Goal: Task Accomplishment & Management: Manage account settings

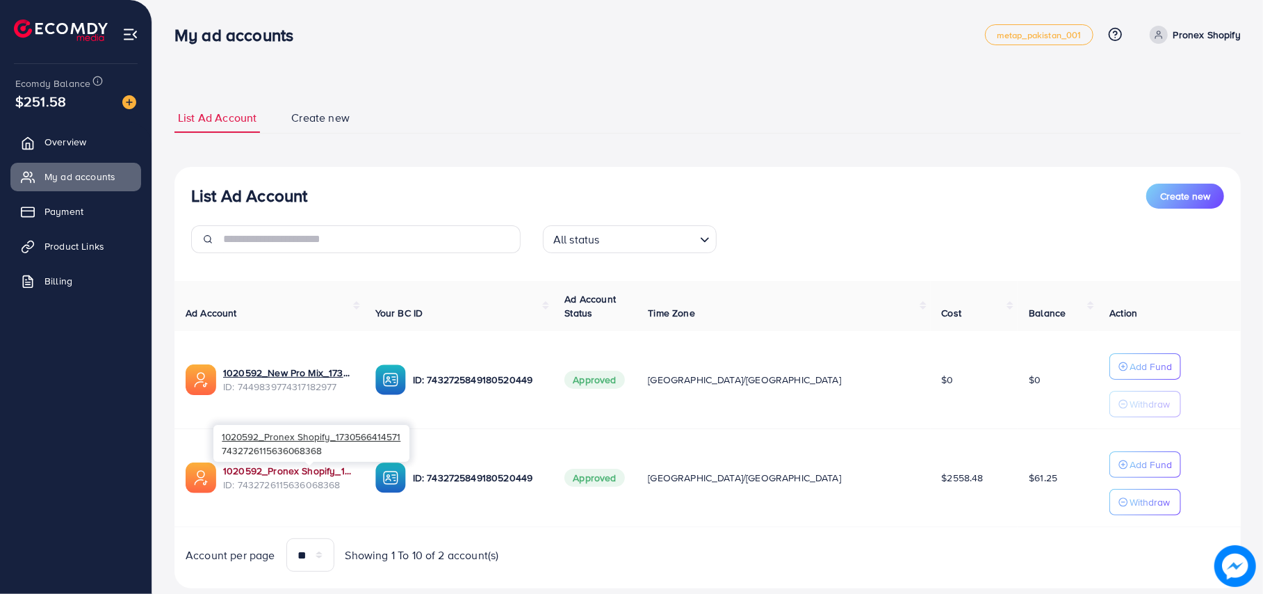
click at [324, 470] on link "1020592_Pronex Shopify_1730566414571" at bounding box center [288, 471] width 130 height 14
click at [113, 238] on link "Product Links" at bounding box center [75, 246] width 131 height 28
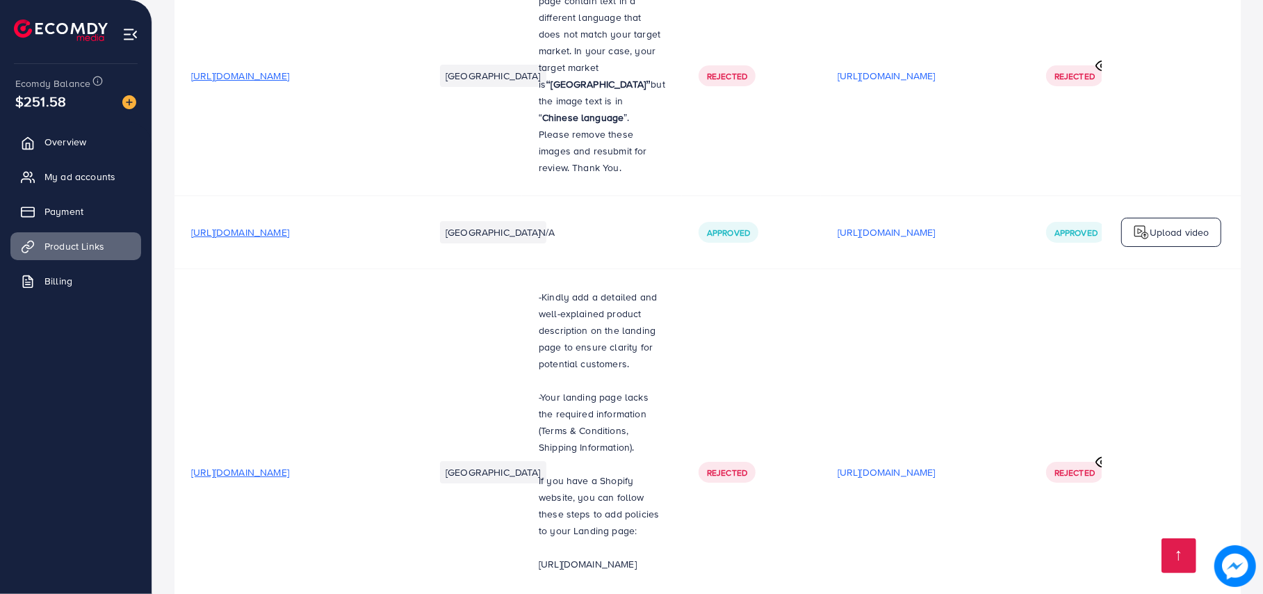
scroll to position [3965, 0]
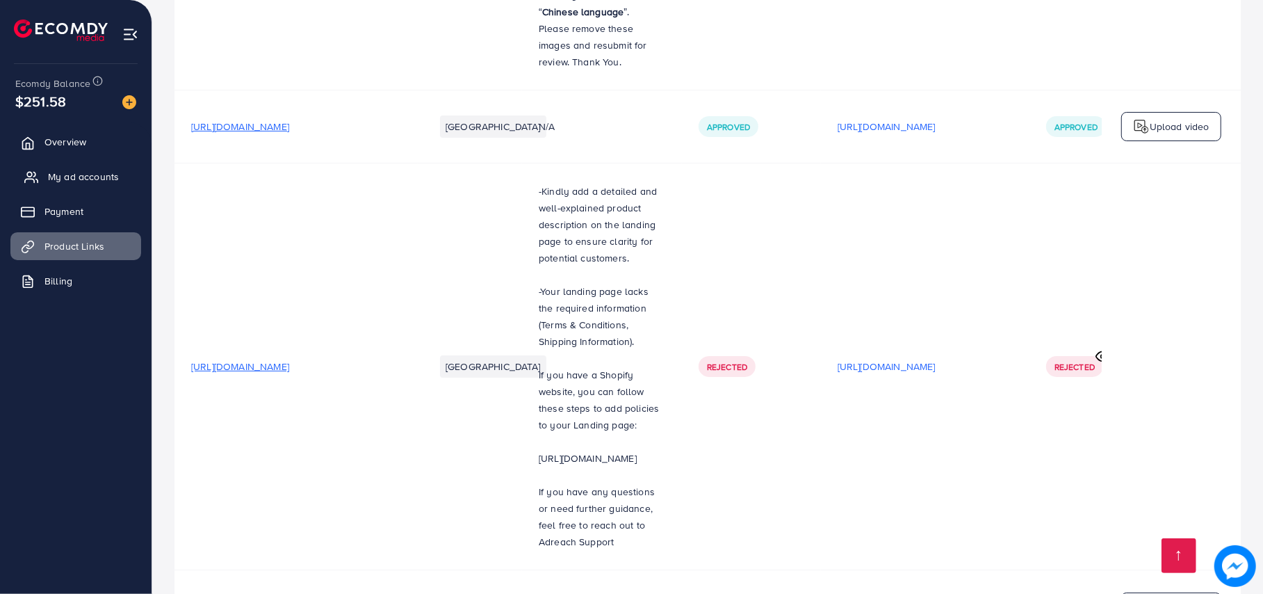
click at [128, 172] on link "My ad accounts" at bounding box center [75, 177] width 131 height 28
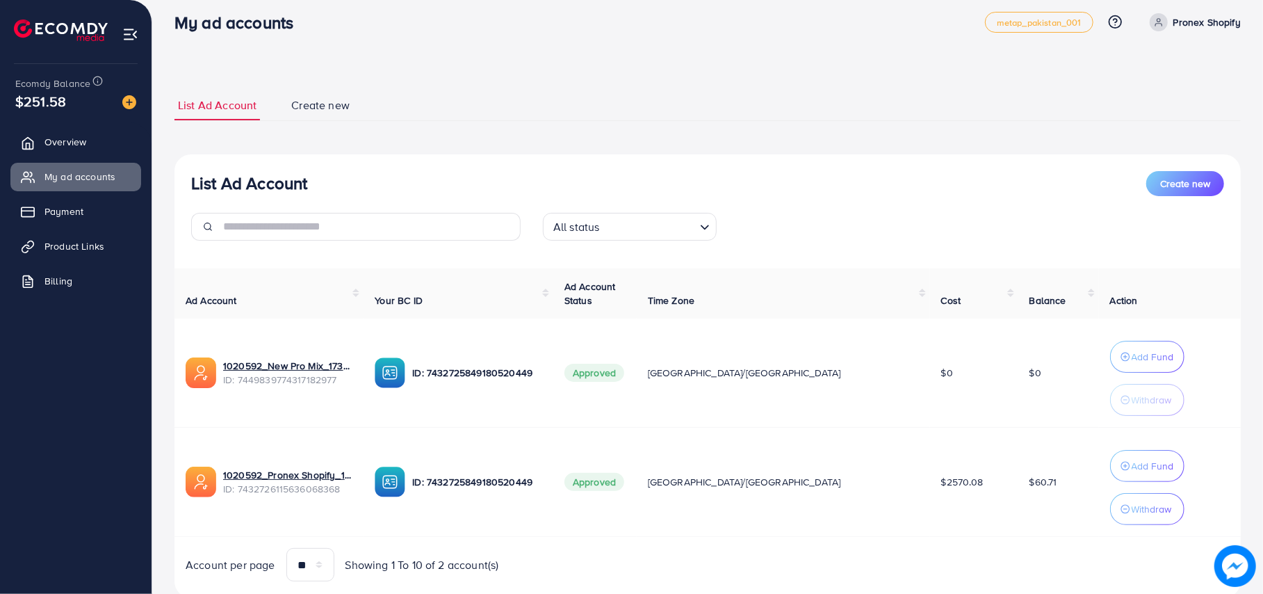
scroll to position [57, 0]
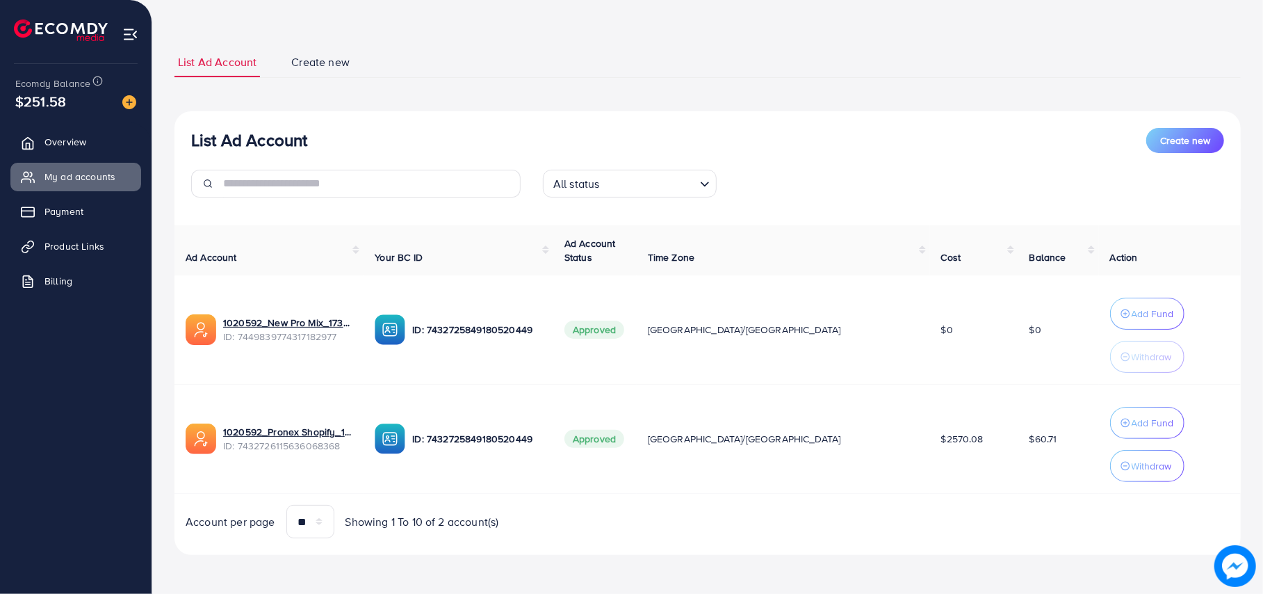
drag, startPoint x: 346, startPoint y: 455, endPoint x: 511, endPoint y: 499, distance: 171.3
click at [510, 502] on div "Ad Account Your BC ID Ad Account Status Time Zone Cost Balance Action 1020592_N…" at bounding box center [707, 381] width 1066 height 313
click at [331, 56] on span "Create new" at bounding box center [320, 62] width 58 height 16
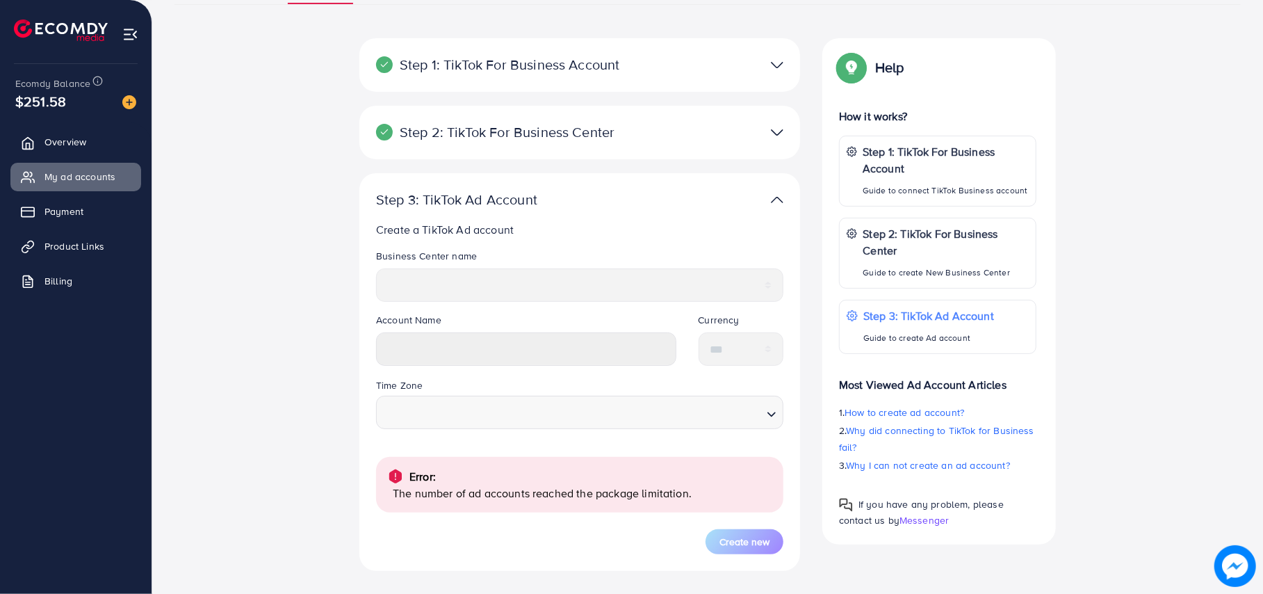
scroll to position [224, 0]
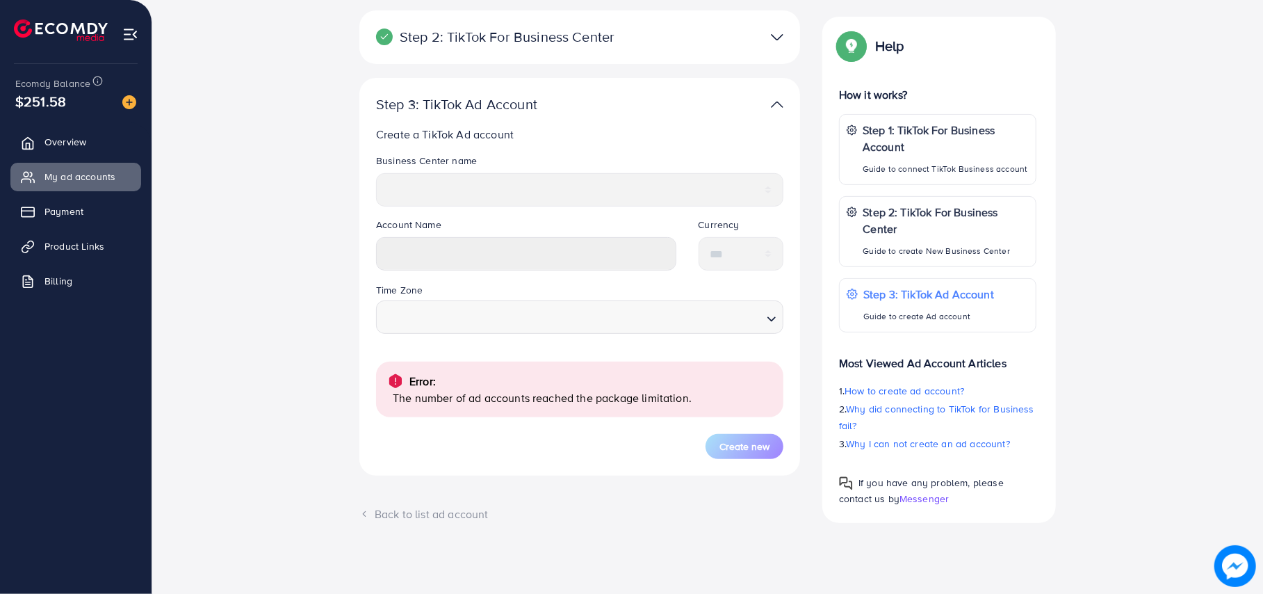
click at [457, 301] on div "Search for option" at bounding box center [572, 315] width 382 height 28
